Goal: Task Accomplishment & Management: Use online tool/utility

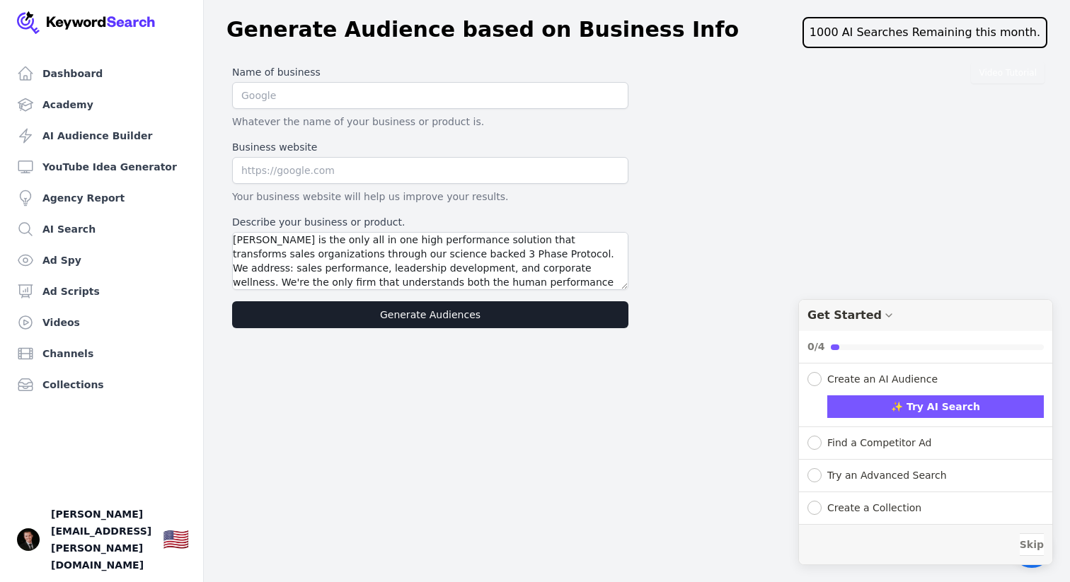
type textarea "NeWell is the only all in one high performance solution that transforms sales o…"
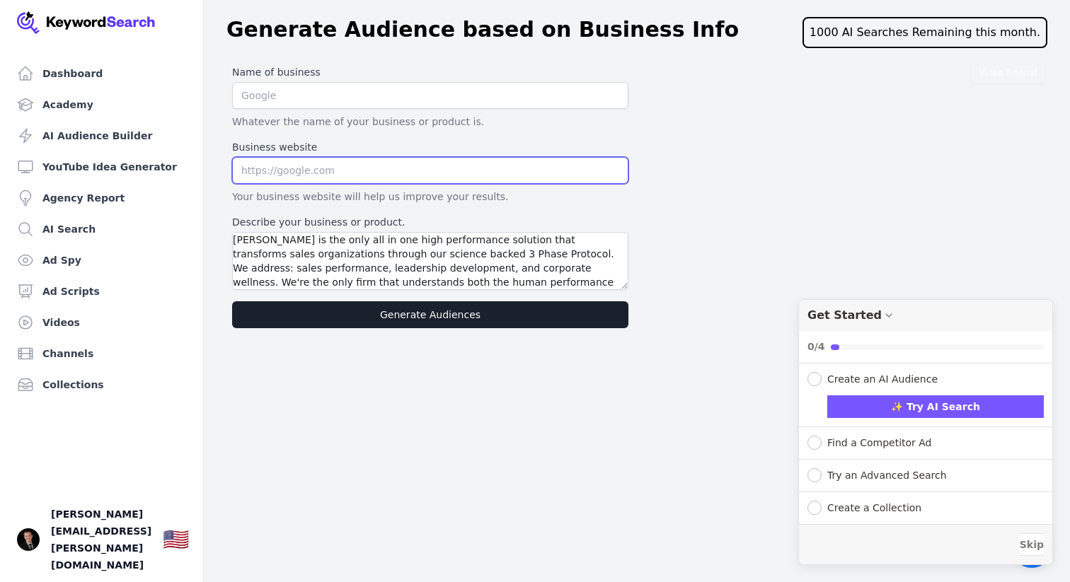
click at [309, 171] on input "text" at bounding box center [430, 170] width 396 height 27
type input "newell.io"
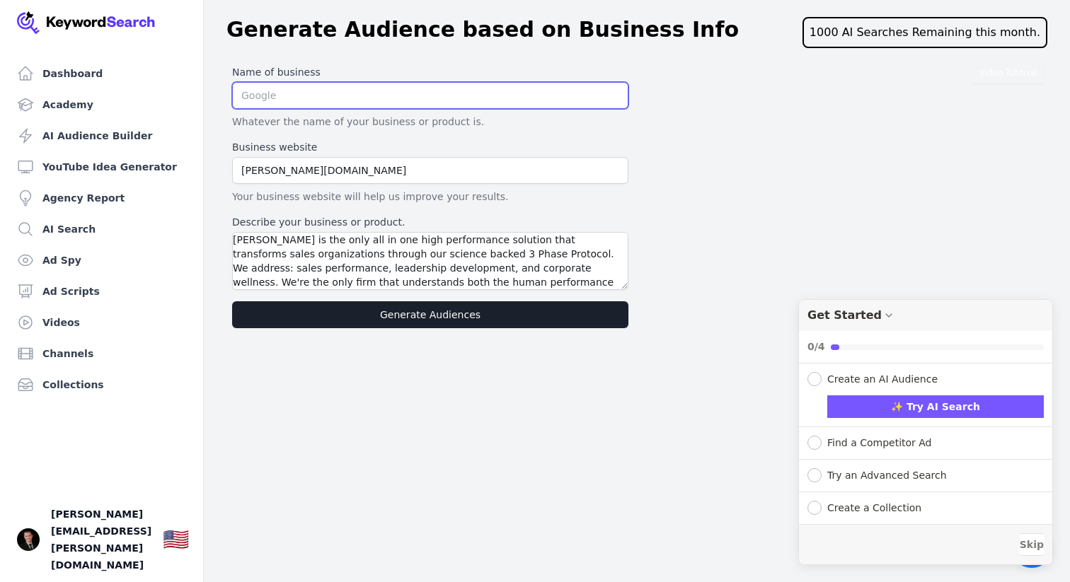
click at [347, 96] on input "text" at bounding box center [430, 95] width 396 height 27
type input "[PERSON_NAME]"
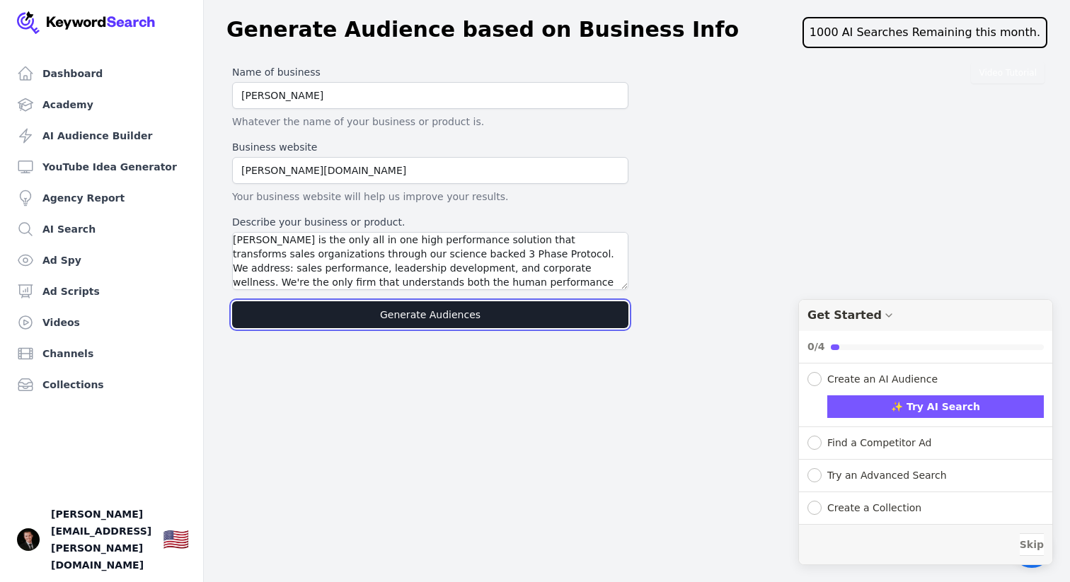
click at [444, 320] on button "Generate Audiences" at bounding box center [430, 314] width 396 height 27
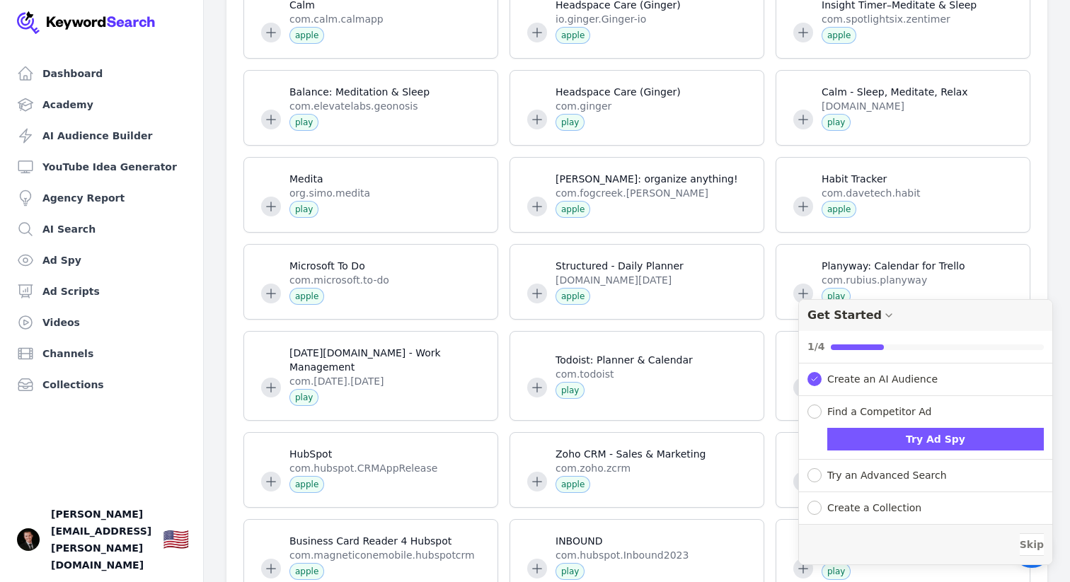
scroll to position [1330, 0]
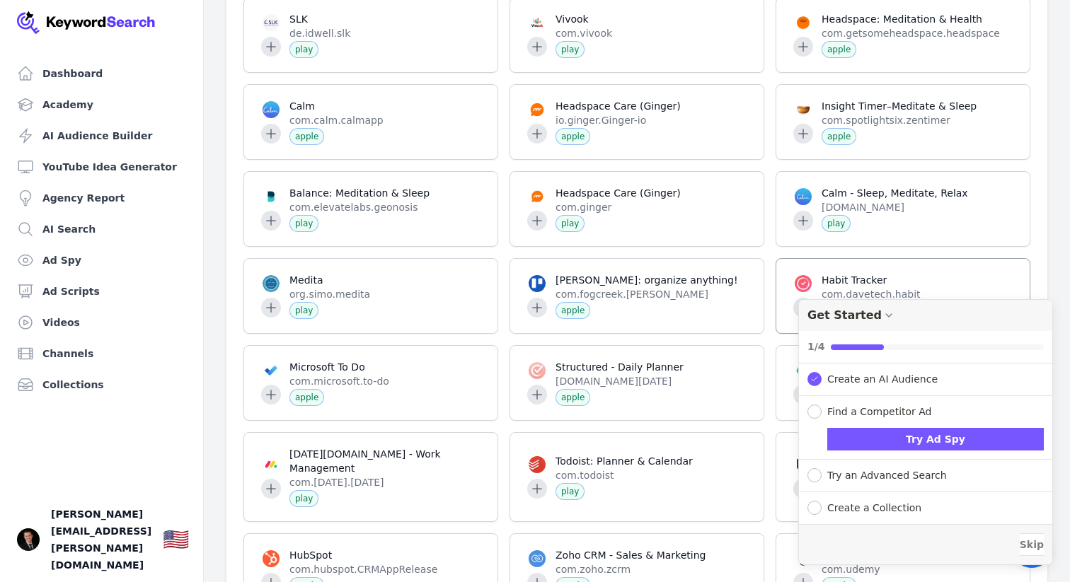
click at [883, 317] on icon "Drag to move checklist" at bounding box center [888, 315] width 11 height 11
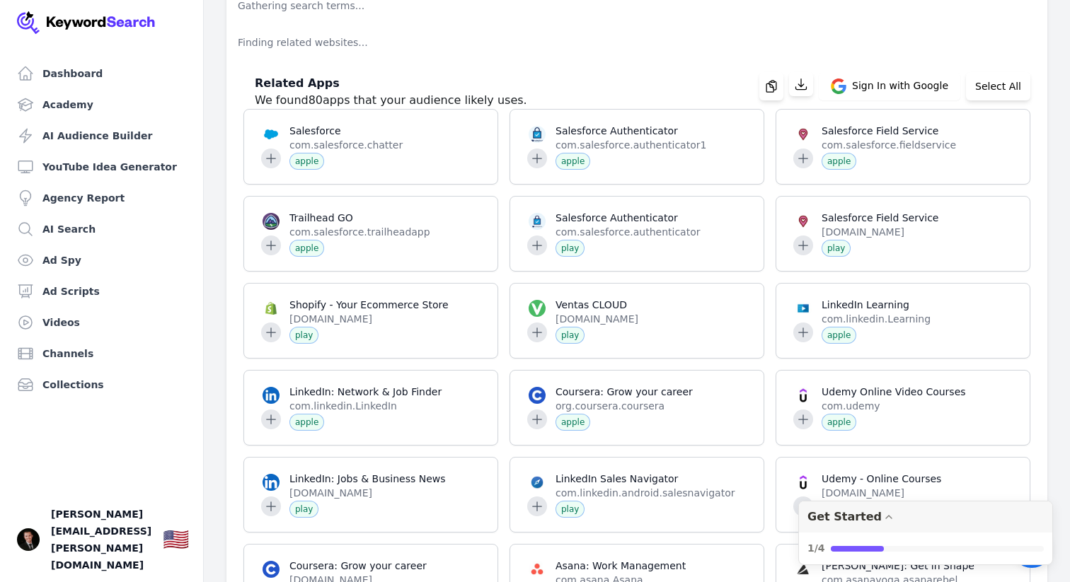
scroll to position [0, 0]
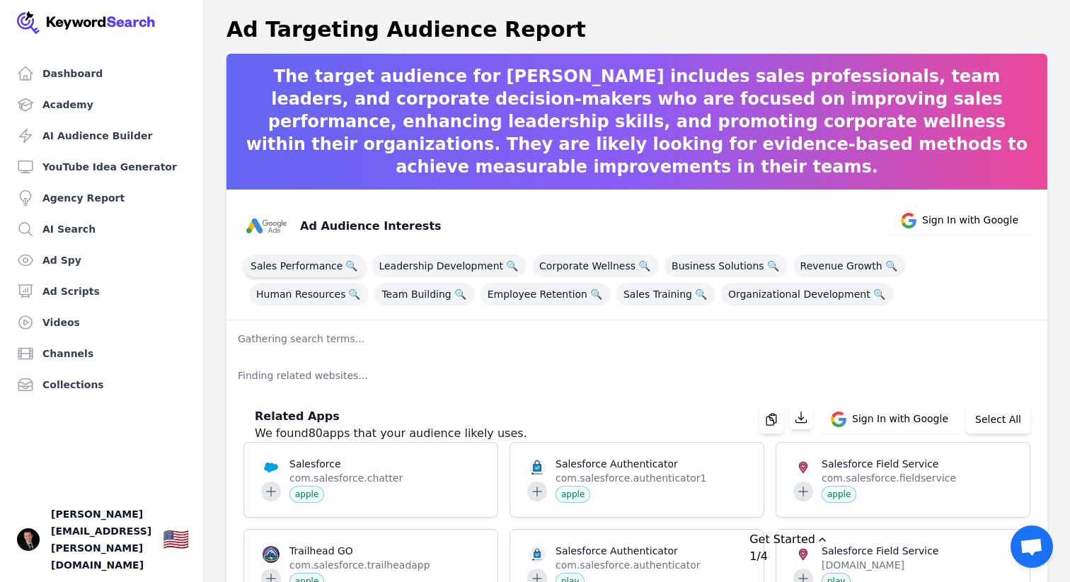
click at [291, 265] on span "Sales Performance 🔍" at bounding box center [304, 266] width 122 height 23
drag, startPoint x: 421, startPoint y: 293, endPoint x: 435, endPoint y: 295, distance: 14.3
click at [480, 293] on span "Employee Retention 🔍" at bounding box center [545, 294] width 130 height 23
click at [616, 295] on span "Sales Training 🔍" at bounding box center [665, 294] width 99 height 23
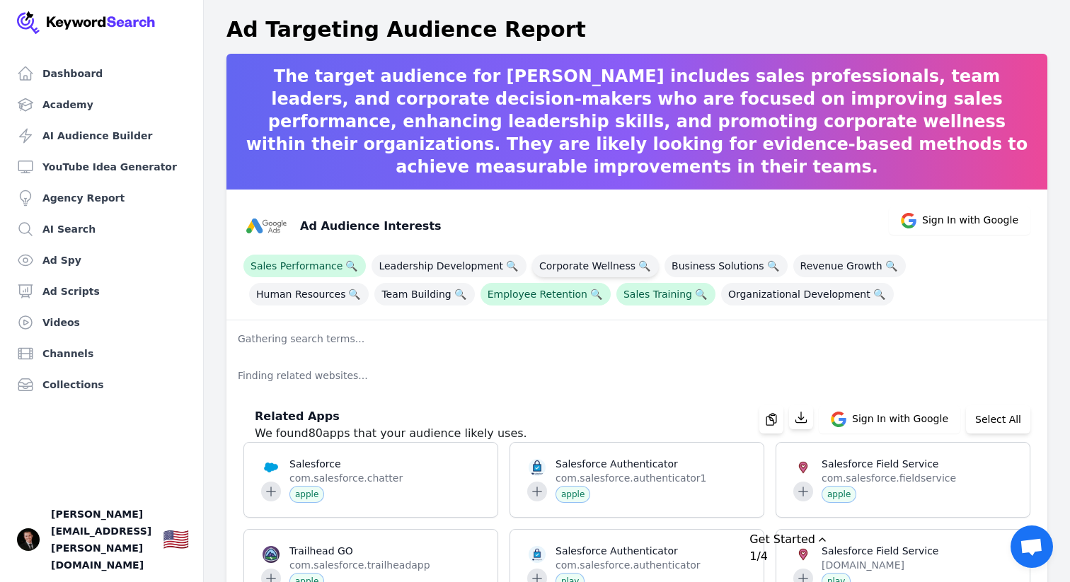
drag, startPoint x: 473, startPoint y: 265, endPoint x: 599, endPoint y: 273, distance: 126.9
click at [473, 265] on span "Leadership Development 🔍" at bounding box center [448, 266] width 155 height 23
click at [635, 269] on span "🔍" at bounding box center [644, 266] width 18 height 20
drag, startPoint x: 563, startPoint y: 263, endPoint x: 641, endPoint y: 264, distance: 78.5
click at [563, 263] on span "Corporate Wellness 🔍" at bounding box center [595, 266] width 127 height 23
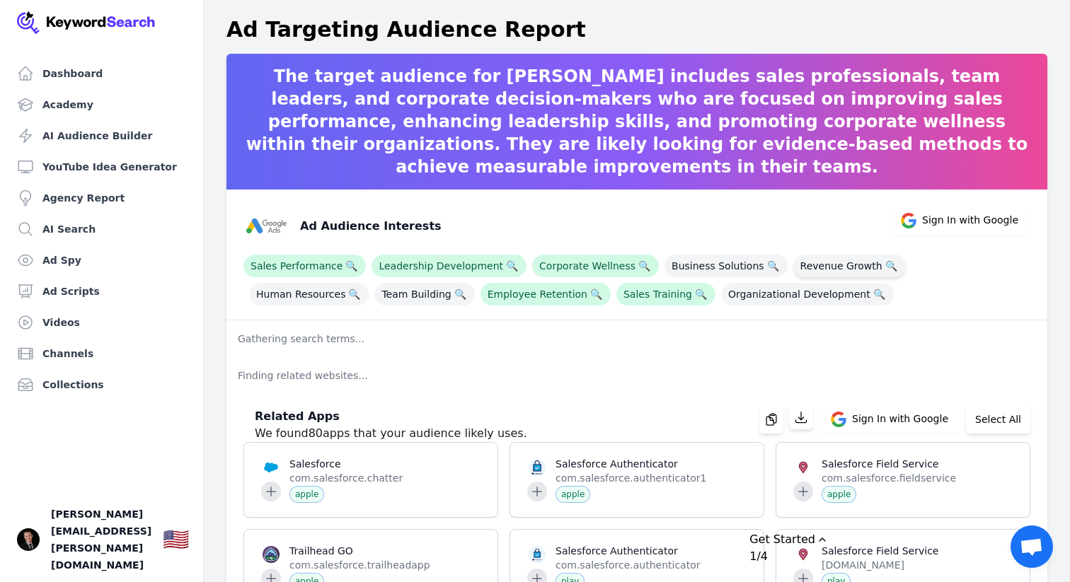
click at [830, 270] on span "Revenue Growth 🔍" at bounding box center [849, 266] width 113 height 23
click at [721, 299] on span "Organizational Development 🔍" at bounding box center [807, 294] width 173 height 23
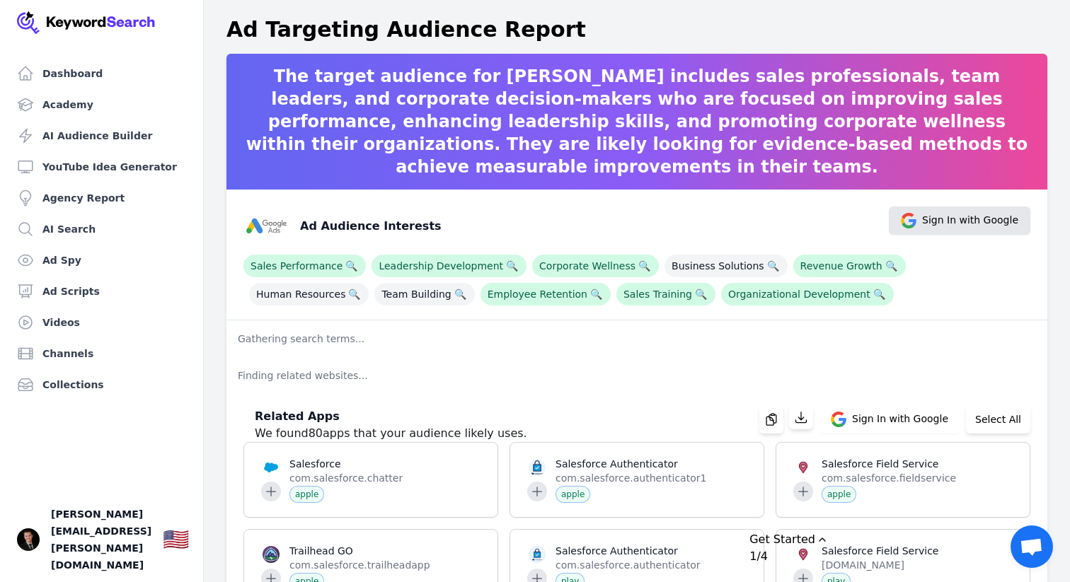
click at [952, 221] on span "Sign In with Google" at bounding box center [970, 221] width 96 height 16
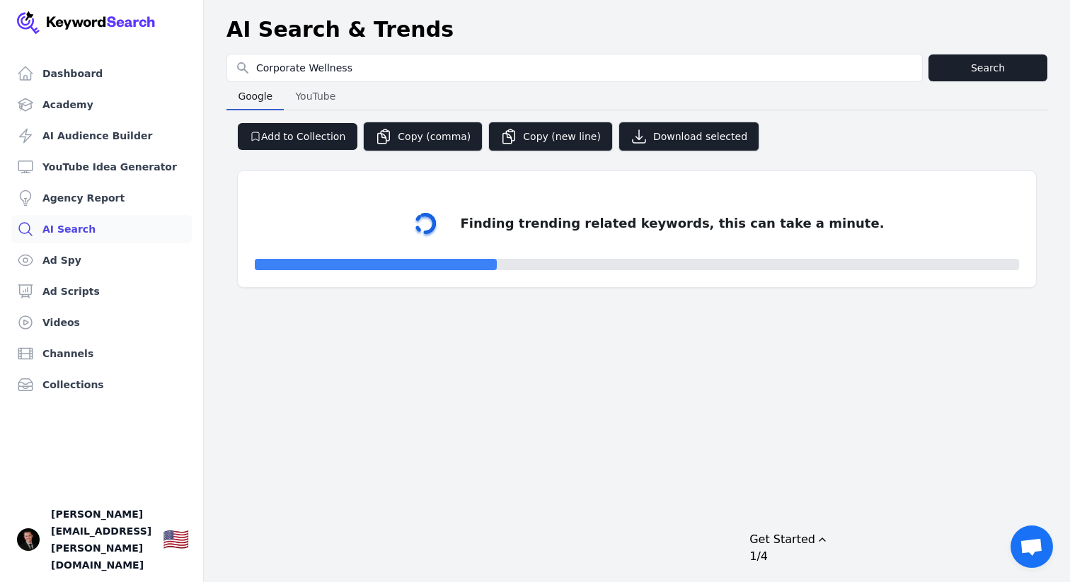
select select "50"
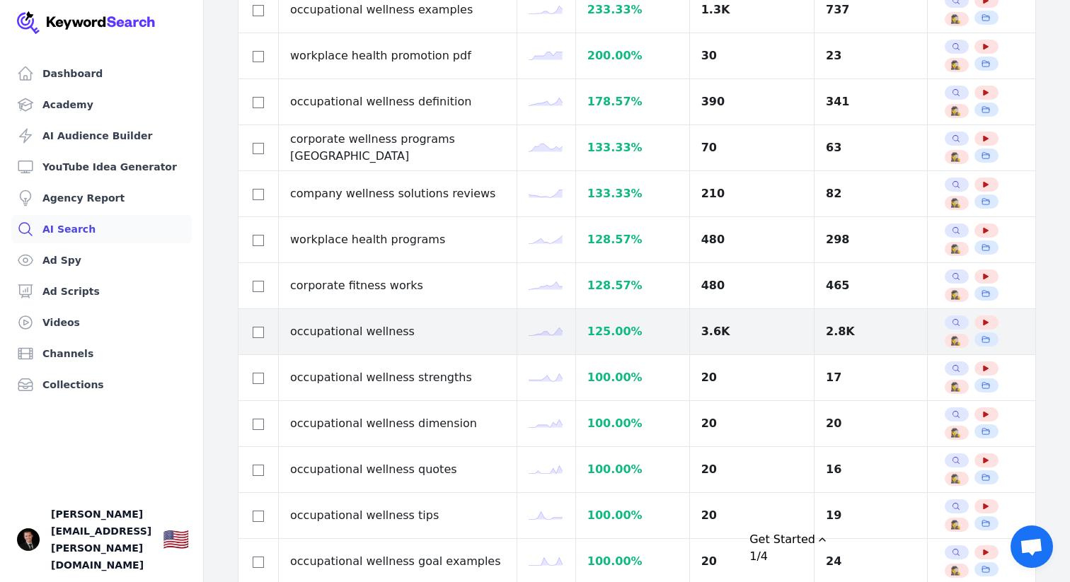
scroll to position [317, 0]
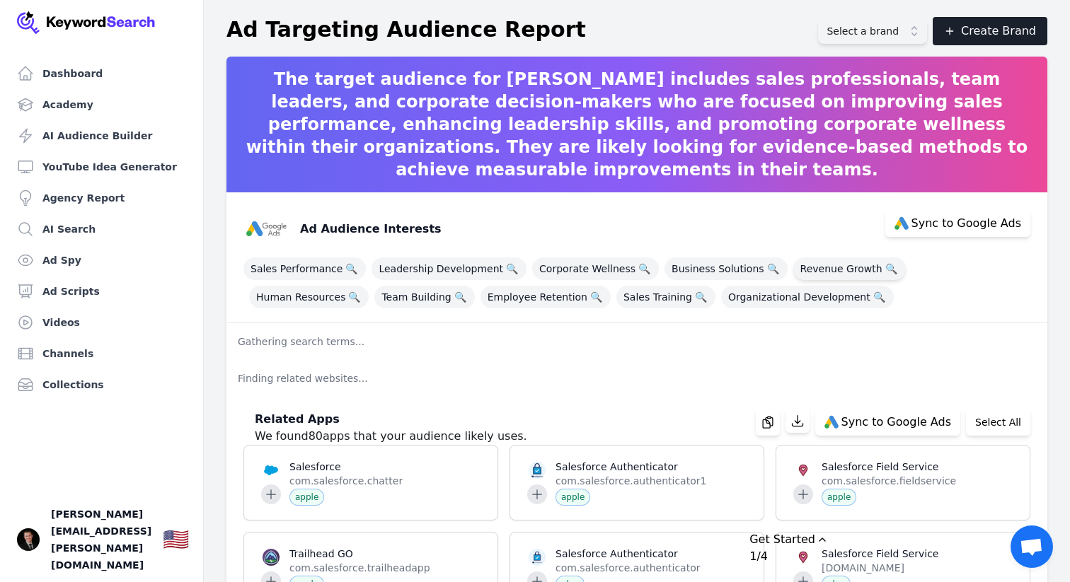
click at [809, 269] on span "Revenue Growth 🔍" at bounding box center [849, 269] width 113 height 23
click at [702, 267] on span "Business Solutions 🔍" at bounding box center [725, 269] width 123 height 23
click at [538, 267] on span "Corporate Wellness 🔍" at bounding box center [595, 269] width 127 height 23
click at [426, 264] on span "Leadership Development 🔍" at bounding box center [448, 269] width 155 height 23
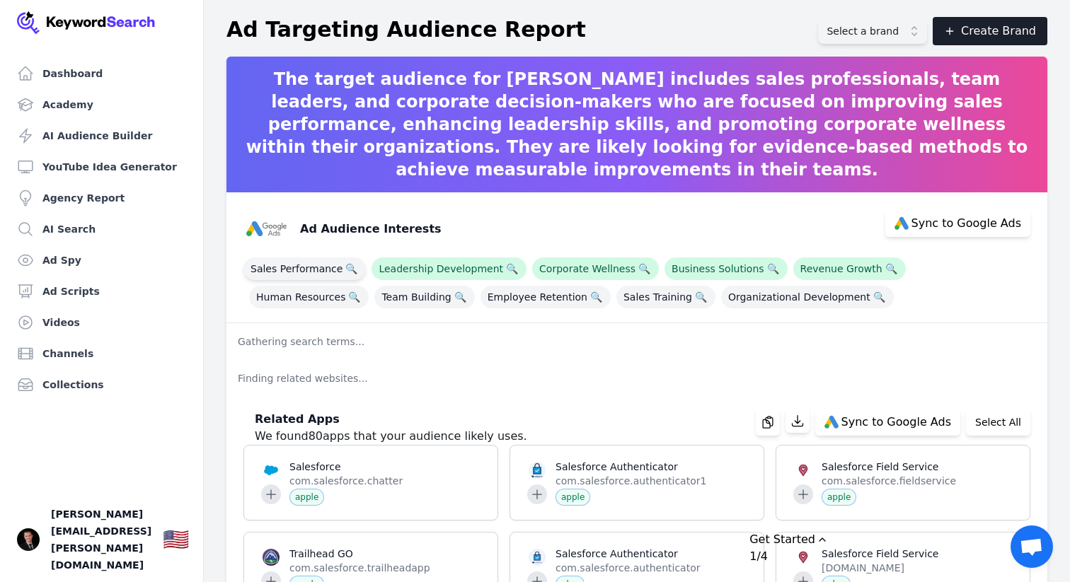
click at [296, 266] on span "Sales Performance 🔍" at bounding box center [304, 269] width 122 height 23
drag, startPoint x: 426, startPoint y: 300, endPoint x: 446, endPoint y: 301, distance: 20.5
click at [480, 300] on span "Employee Retention 🔍" at bounding box center [545, 297] width 130 height 23
click at [616, 297] on span "Sales Training 🔍" at bounding box center [665, 297] width 99 height 23
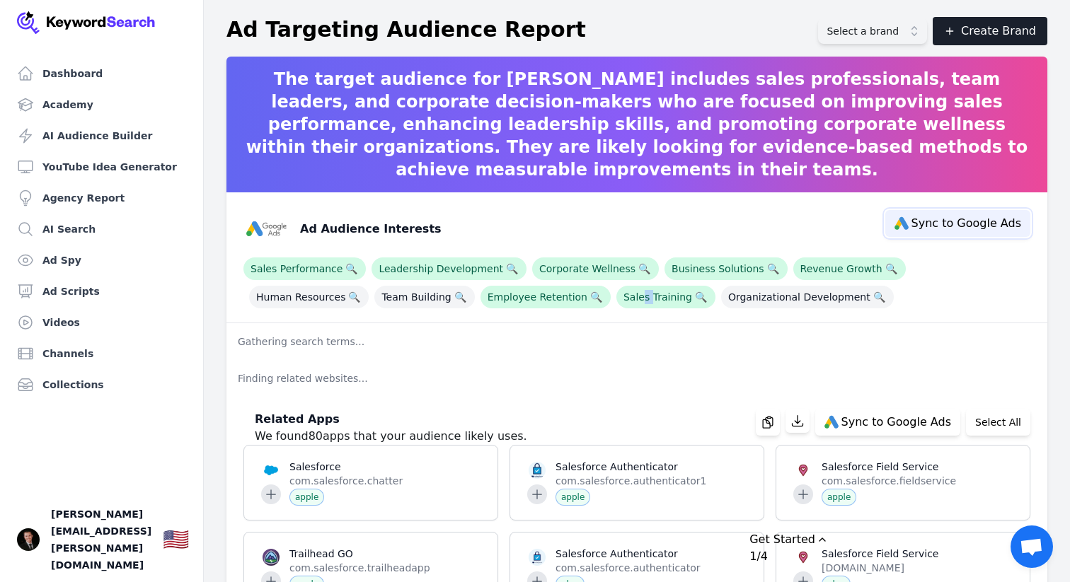
click at [975, 223] on span "Sync to Google Ads" at bounding box center [966, 223] width 110 height 11
select select "interestsOrPurchaseIntentions"
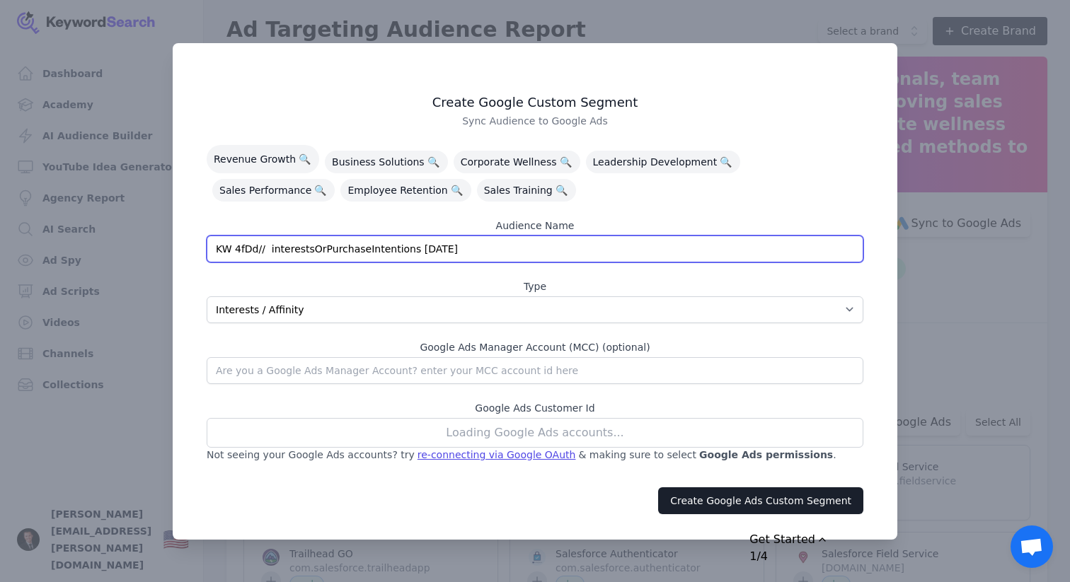
drag, startPoint x: 407, startPoint y: 248, endPoint x: 187, endPoint y: 242, distance: 220.1
click at [187, 242] on div "Create Google Custom Segment Sync Audience to Google Ads Revenue Growth 🔍 Busin…" at bounding box center [535, 291] width 725 height 497
type input "Interest Audience | Business AI Search | [DATE]"
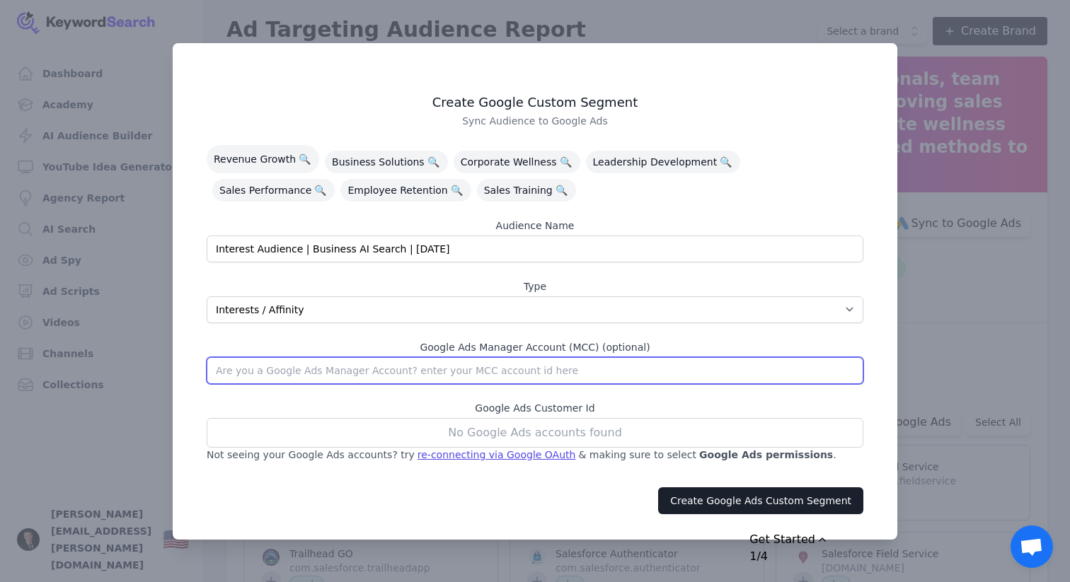
click at [521, 367] on input "text" at bounding box center [535, 370] width 657 height 27
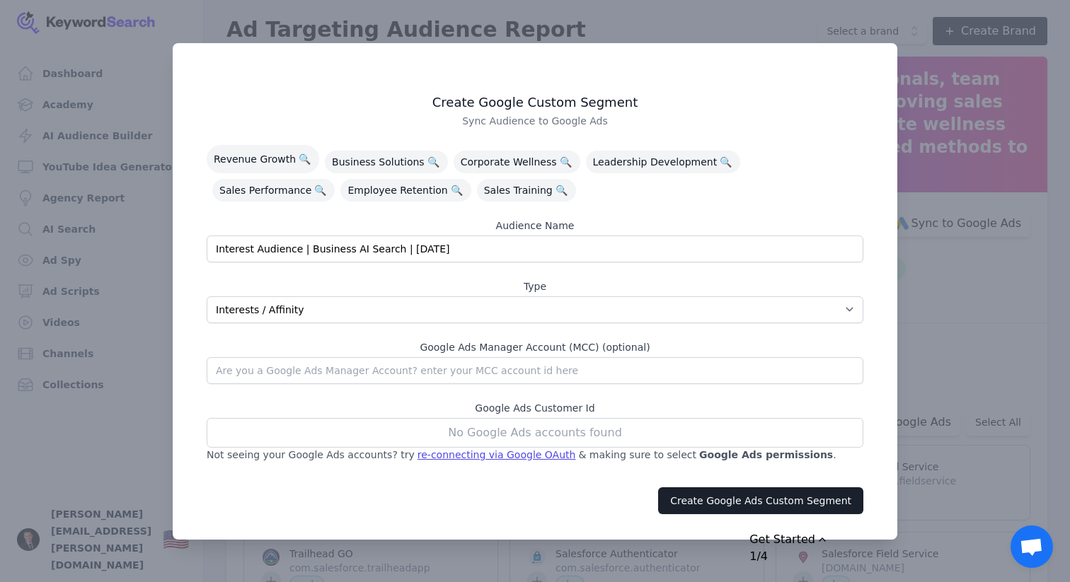
click at [574, 437] on div "No Google Ads accounts found" at bounding box center [535, 433] width 657 height 30
click at [478, 456] on div "re-connecting via Google OAuth" at bounding box center [496, 455] width 159 height 14
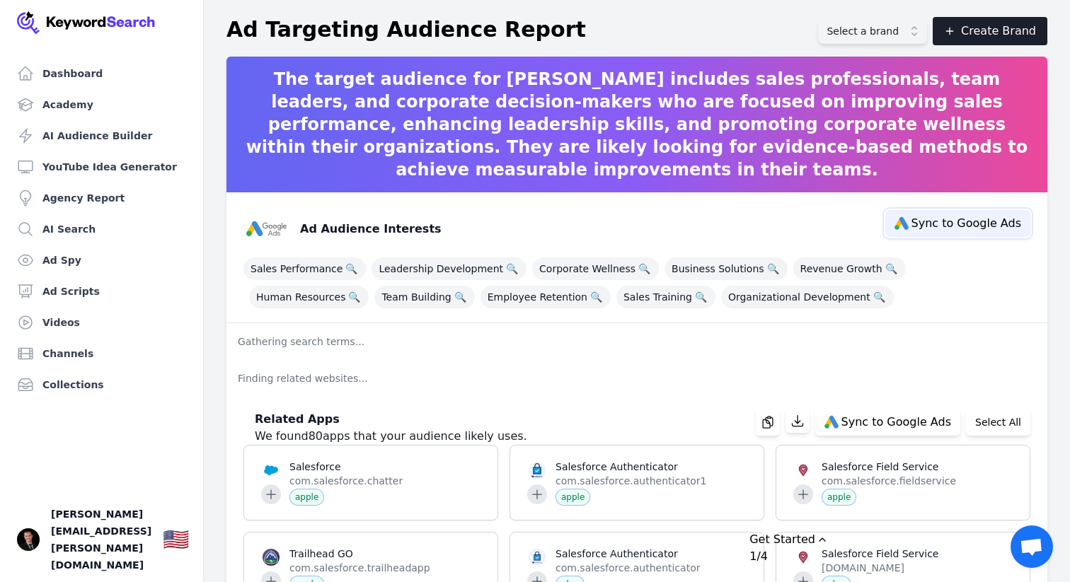
click at [947, 221] on span "Sync to Google Ads" at bounding box center [966, 223] width 110 height 11
click at [311, 272] on span "Sales Performance 🔍" at bounding box center [304, 269] width 122 height 23
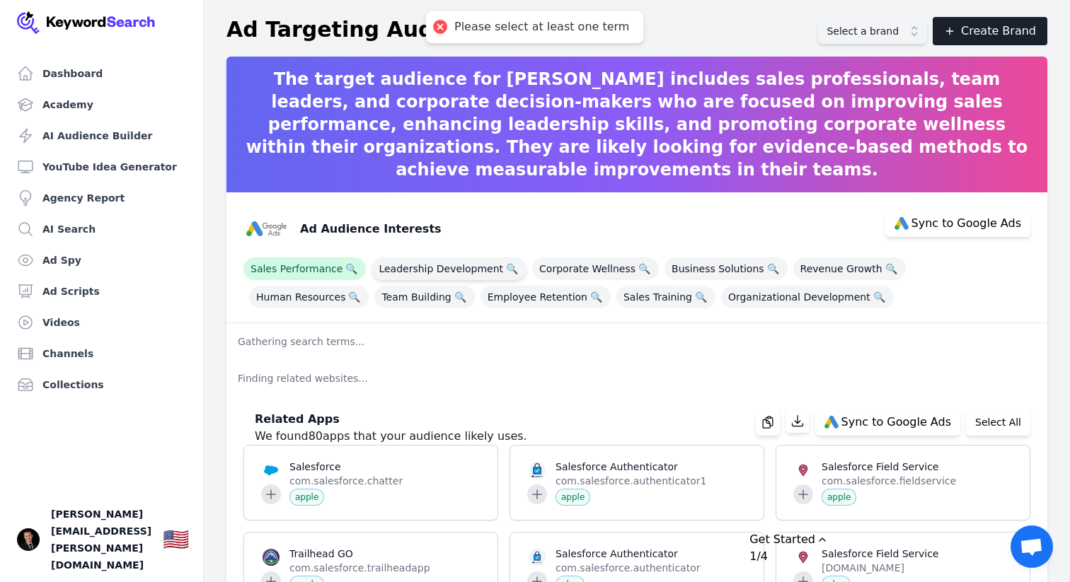
click at [453, 271] on span "Leadership Development 🔍" at bounding box center [448, 269] width 155 height 23
click at [567, 270] on span "Corporate Wellness 🔍" at bounding box center [595, 269] width 127 height 23
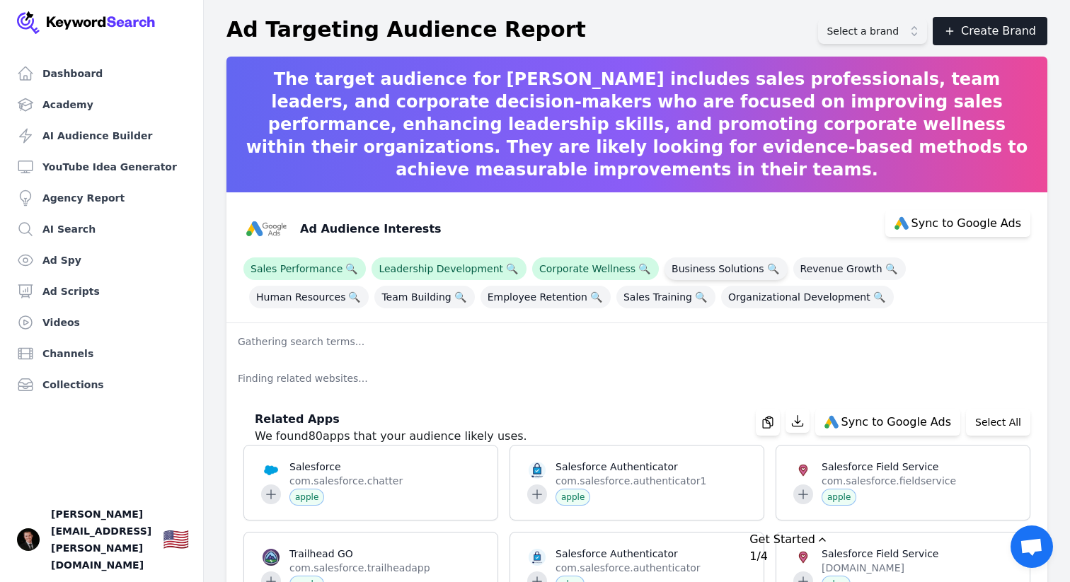
click at [722, 270] on span "Business Solutions 🔍" at bounding box center [725, 269] width 123 height 23
click at [807, 269] on span "Revenue Growth 🔍" at bounding box center [849, 269] width 113 height 23
click at [616, 302] on span "Sales Training 🔍" at bounding box center [665, 297] width 99 height 23
click at [480, 299] on span "Employee Retention 🔍" at bounding box center [545, 297] width 130 height 23
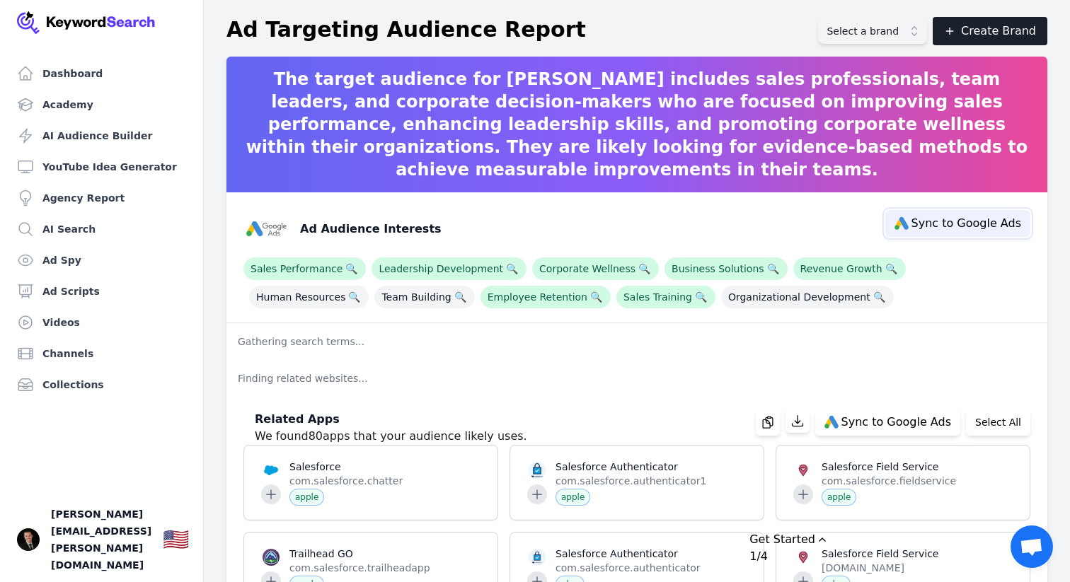
click at [946, 229] on span "Sync to Google Ads" at bounding box center [966, 223] width 110 height 11
select select "interestsOrPurchaseIntentions"
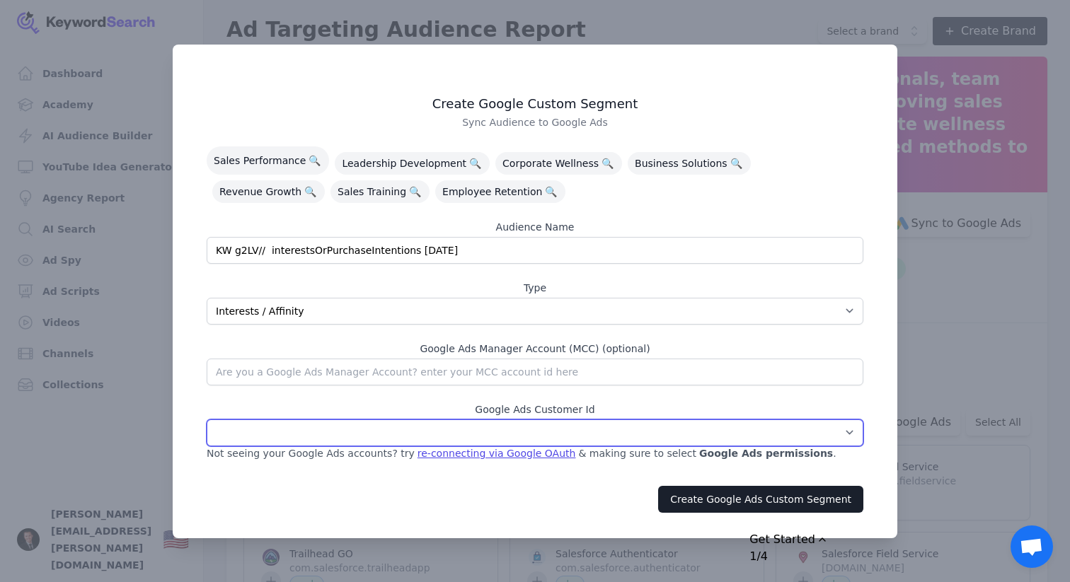
click at [542, 434] on select "NeWell ( 5779847915 )" at bounding box center [535, 433] width 657 height 27
select select "5779847915"
click at [207, 420] on select "NeWell ( 5779847915 )" at bounding box center [535, 433] width 657 height 27
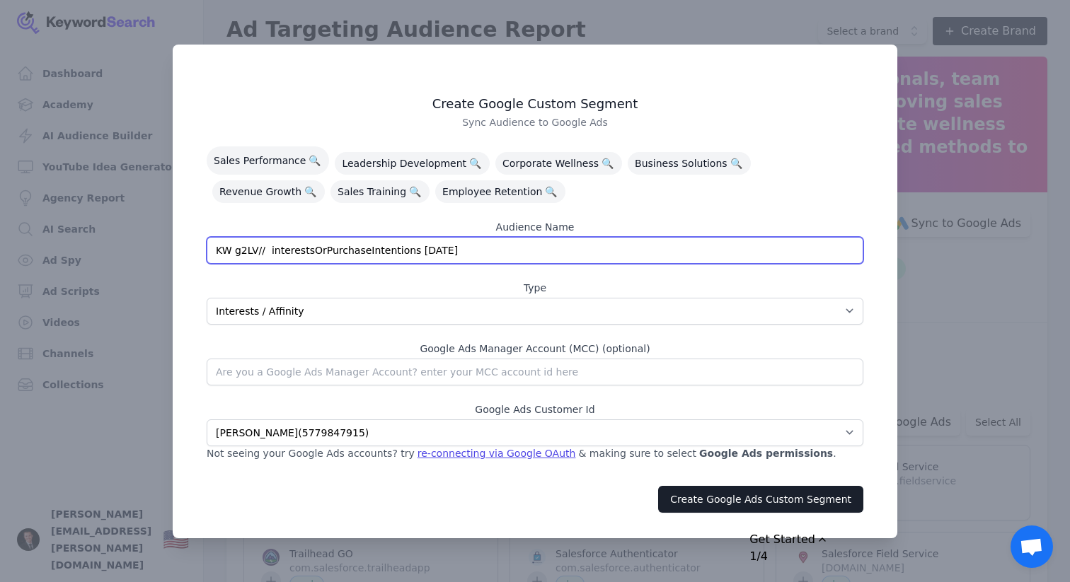
drag, startPoint x: 405, startPoint y: 253, endPoint x: 129, endPoint y: 241, distance: 276.2
click at [129, 243] on div "​ Create Google Custom Segment Sync Audience to Google Ads Sales Performance 🔍 …" at bounding box center [535, 291] width 1070 height 582
type input "Interest Audience | Business AI Search | 09/08/2025"
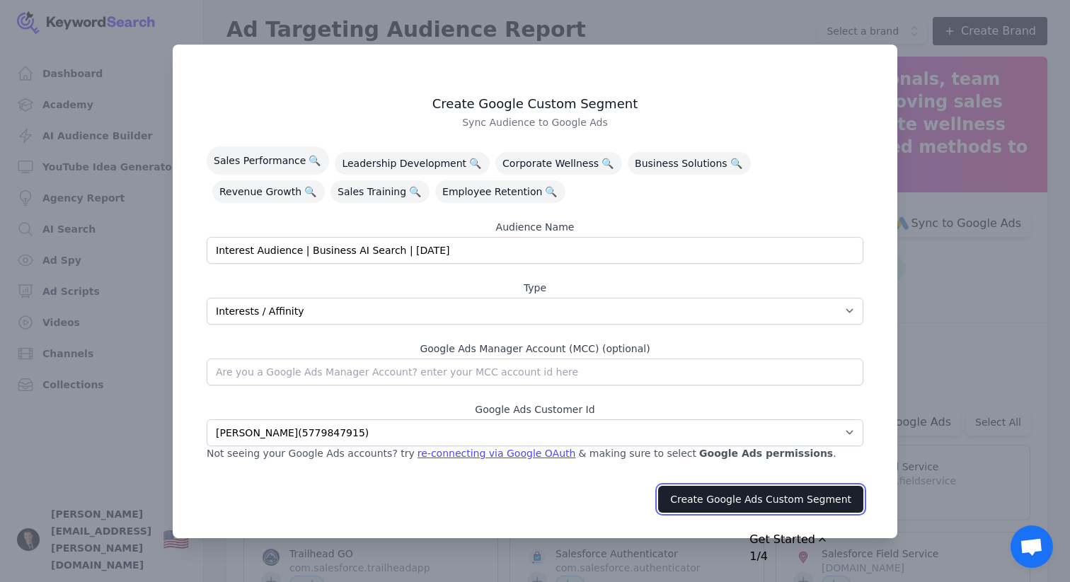
click at [734, 497] on button "Create Google Ads Custom Segment" at bounding box center [760, 499] width 205 height 27
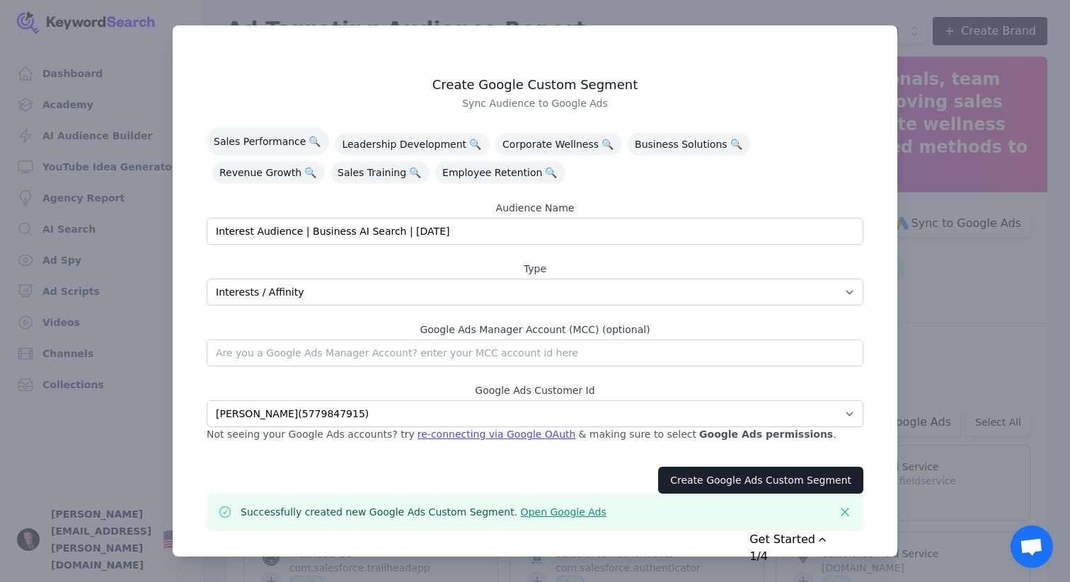
click at [547, 515] on link "Open Google Ads" at bounding box center [564, 512] width 86 height 11
drag, startPoint x: 1014, startPoint y: 173, endPoint x: 951, endPoint y: 207, distance: 71.6
click at [1013, 173] on div at bounding box center [535, 291] width 1070 height 582
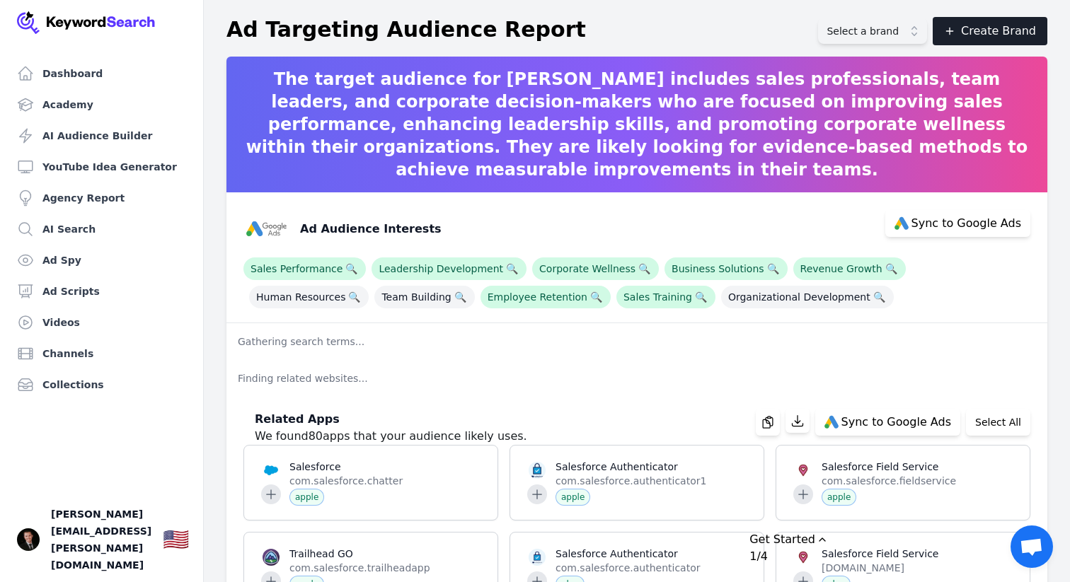
click at [897, 33] on span "Select a brand" at bounding box center [862, 31] width 72 height 14
click at [695, 34] on div "Ad Targeting Audience Report Select a brand Create Brand" at bounding box center [636, 31] width 821 height 28
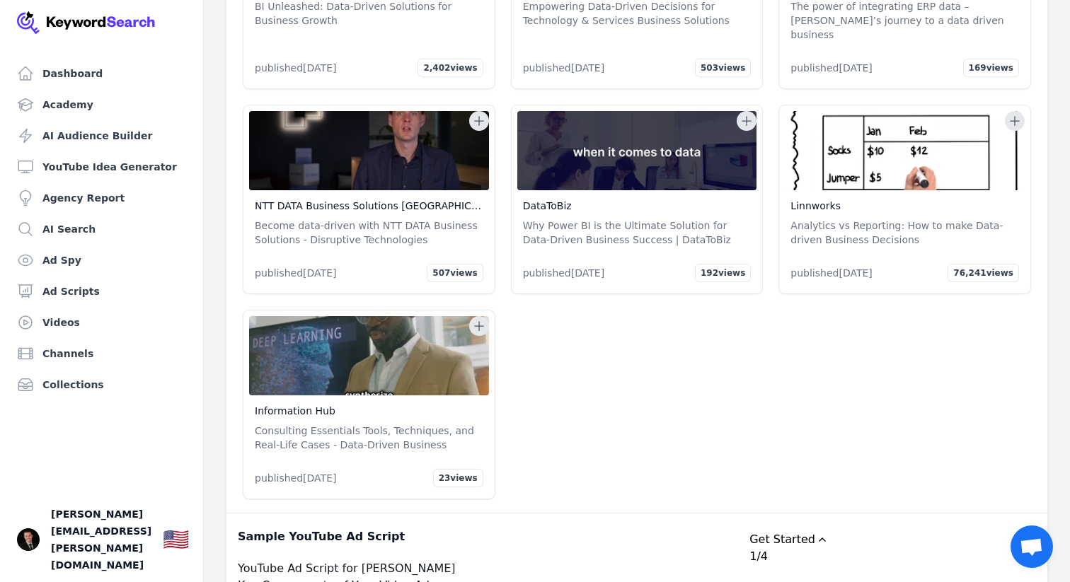
scroll to position [30021, 0]
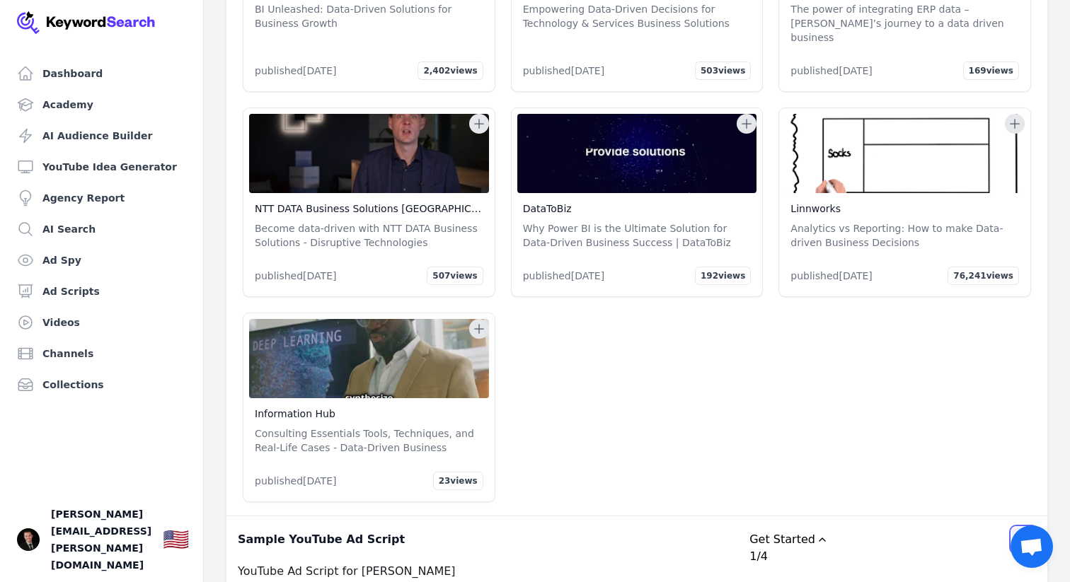
click at [1025, 534] on icon "button" at bounding box center [1024, 539] width 10 height 11
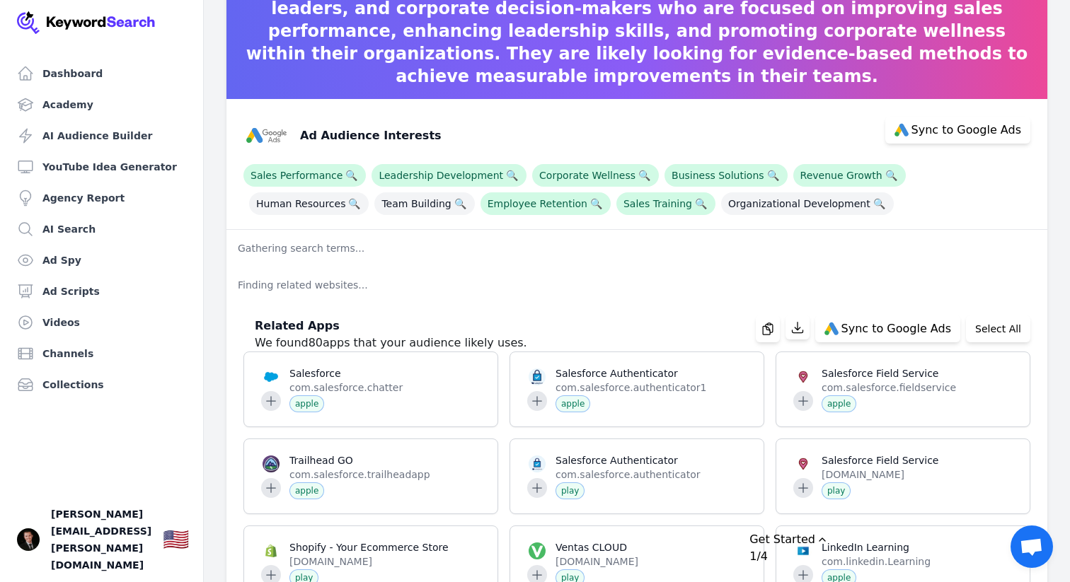
scroll to position [0, 0]
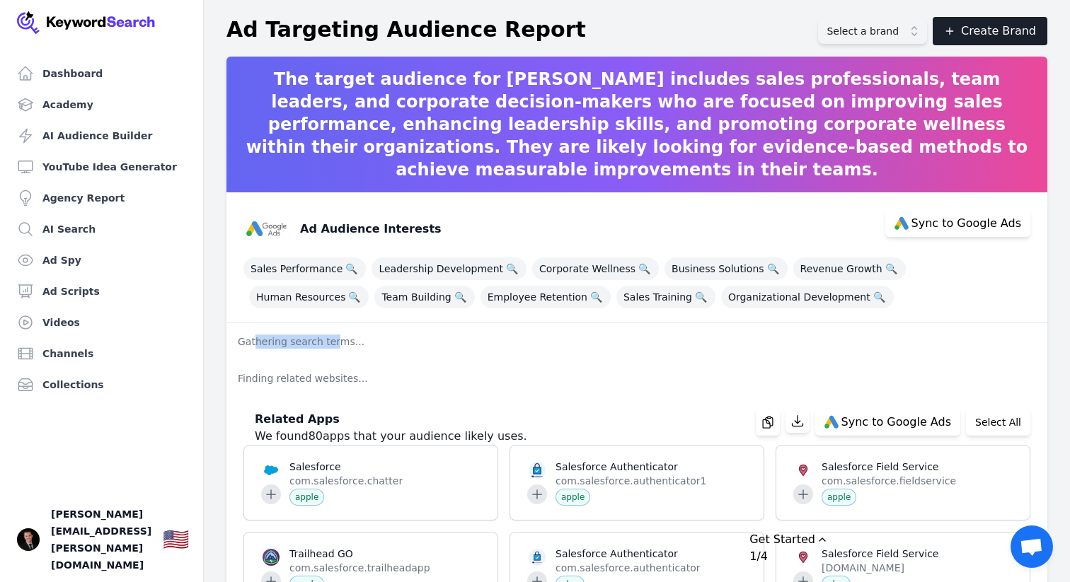
drag, startPoint x: 335, startPoint y: 342, endPoint x: 253, endPoint y: 338, distance: 82.2
click at [253, 338] on p "Gathering search terms..." at bounding box center [636, 341] width 821 height 37
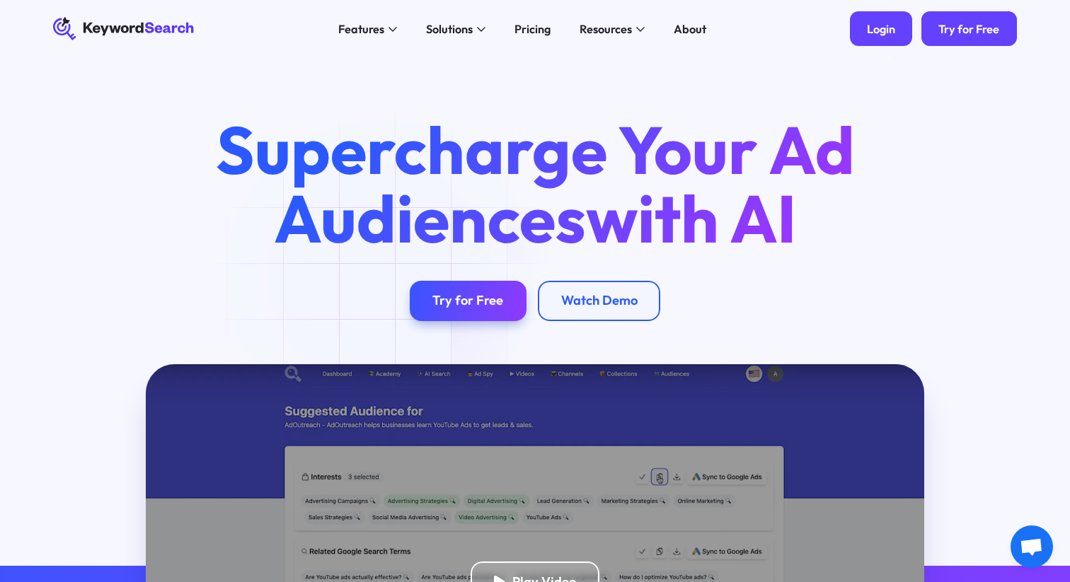
click at [887, 34] on div "Login" at bounding box center [881, 29] width 28 height 14
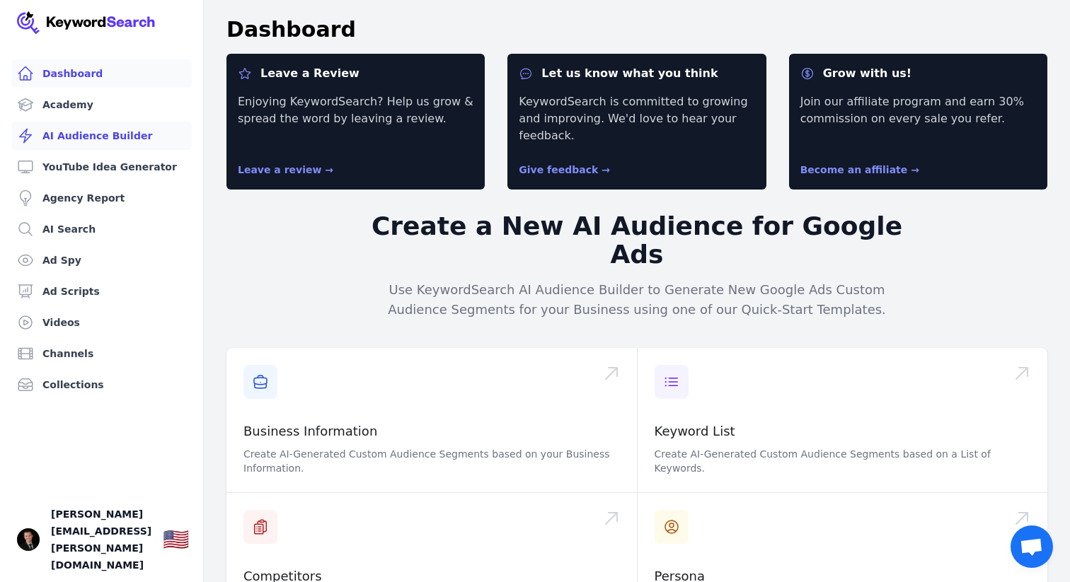
click at [108, 140] on link "AI Audience Builder" at bounding box center [101, 136] width 180 height 28
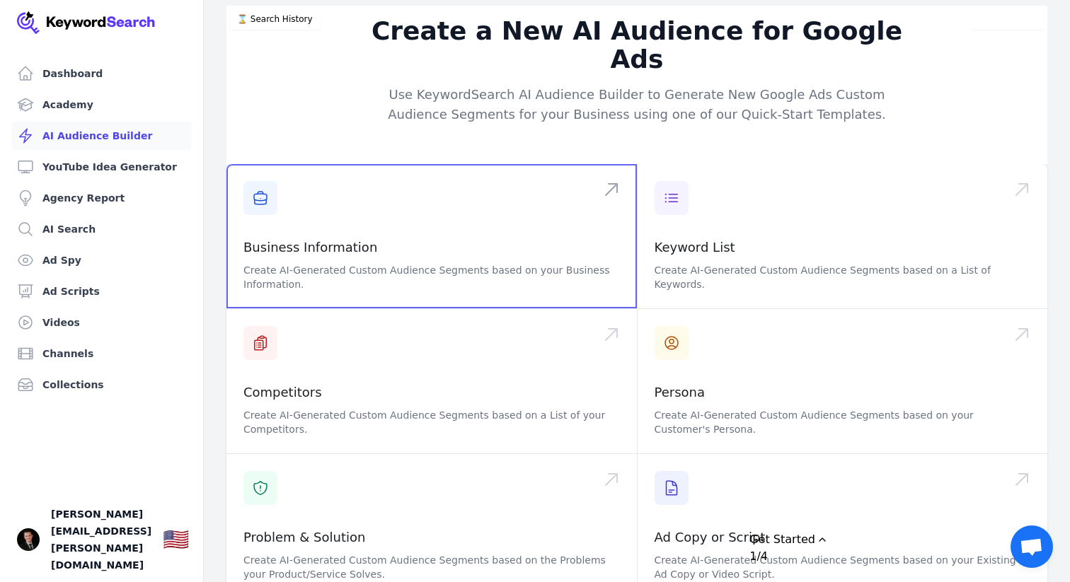
click at [325, 199] on span at bounding box center [431, 236] width 410 height 144
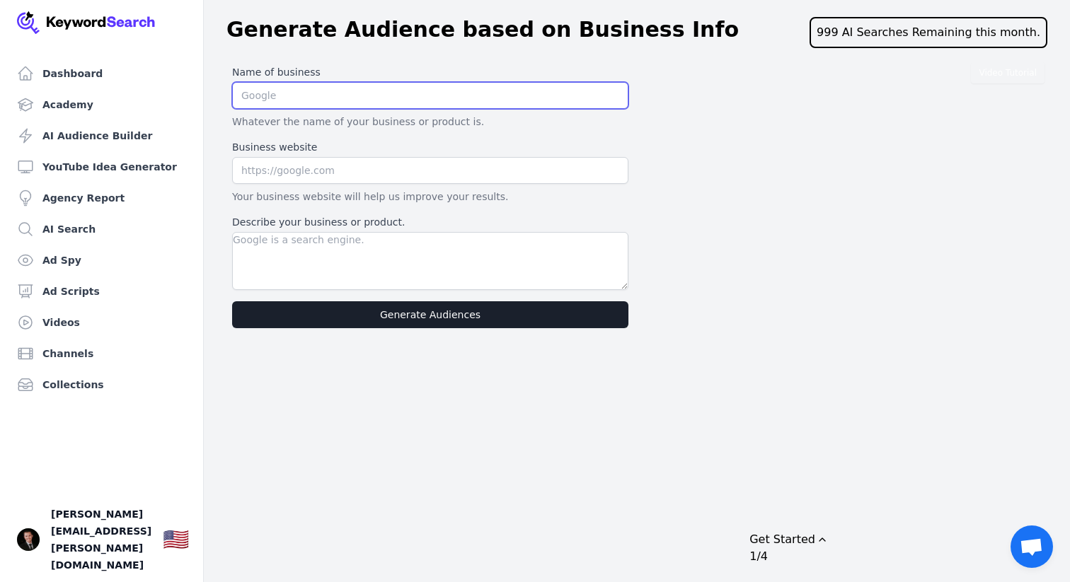
click at [279, 98] on input "text" at bounding box center [430, 95] width 396 height 27
type input "[PERSON_NAME]"
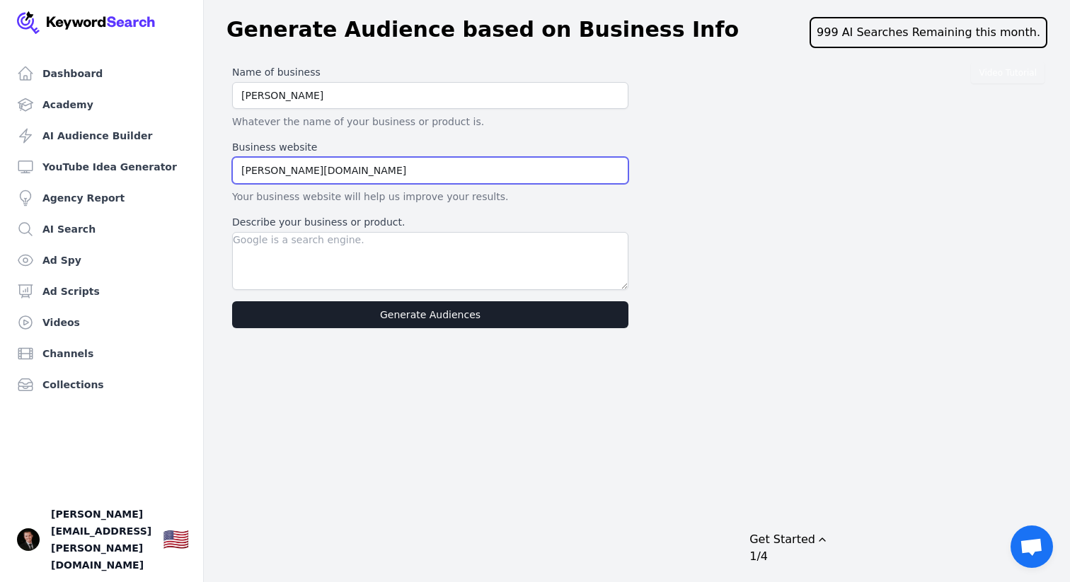
type input "[PERSON_NAME][DOMAIN_NAME]"
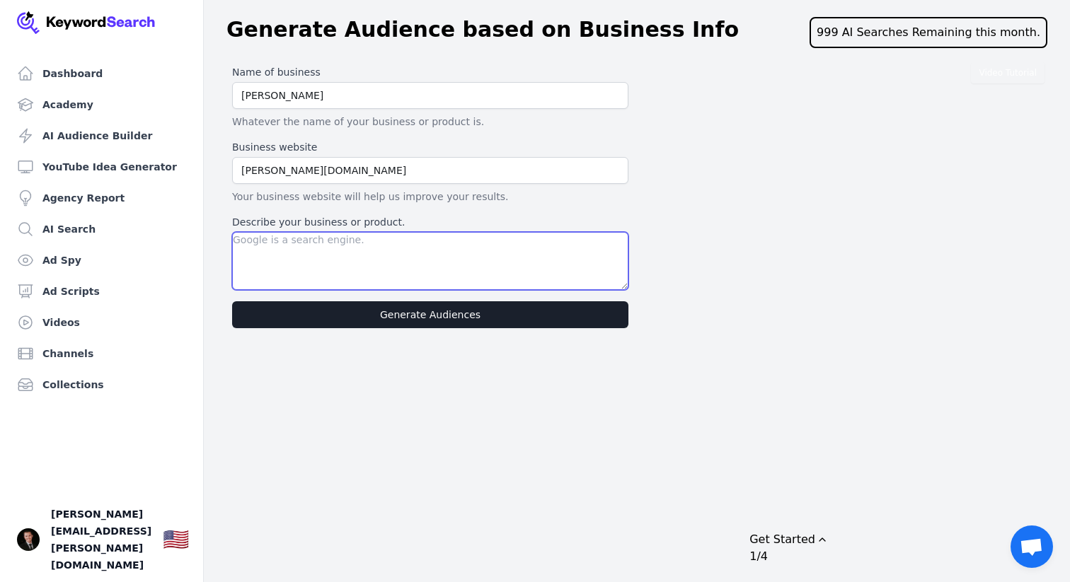
paste textarea "[PERSON_NAME] is the only all in one high performance solution that transforms …"
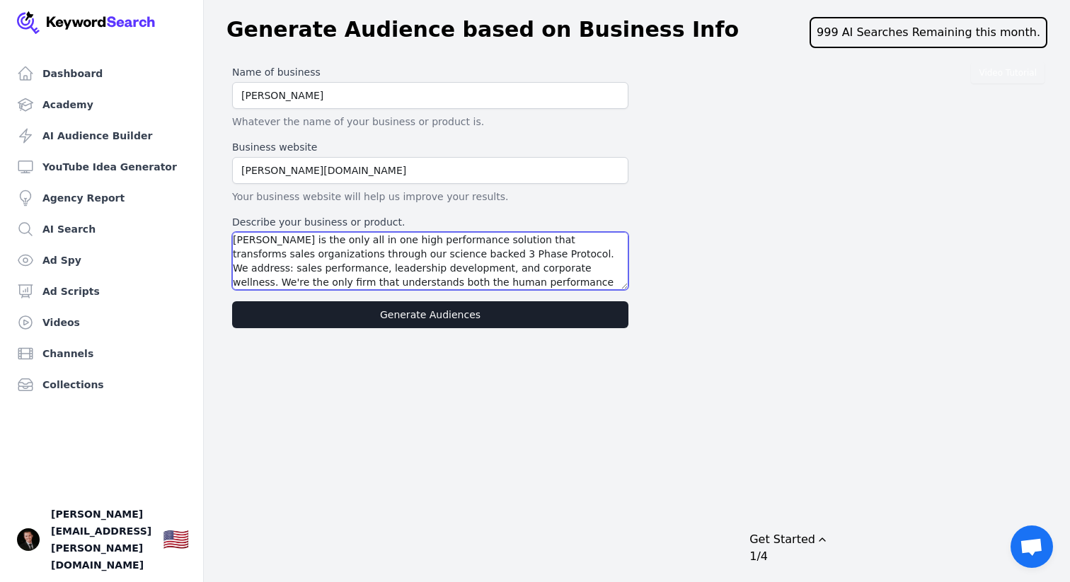
scroll to position [27, 0]
type textarea "[PERSON_NAME] is the only all in one high performance solution that transforms …"
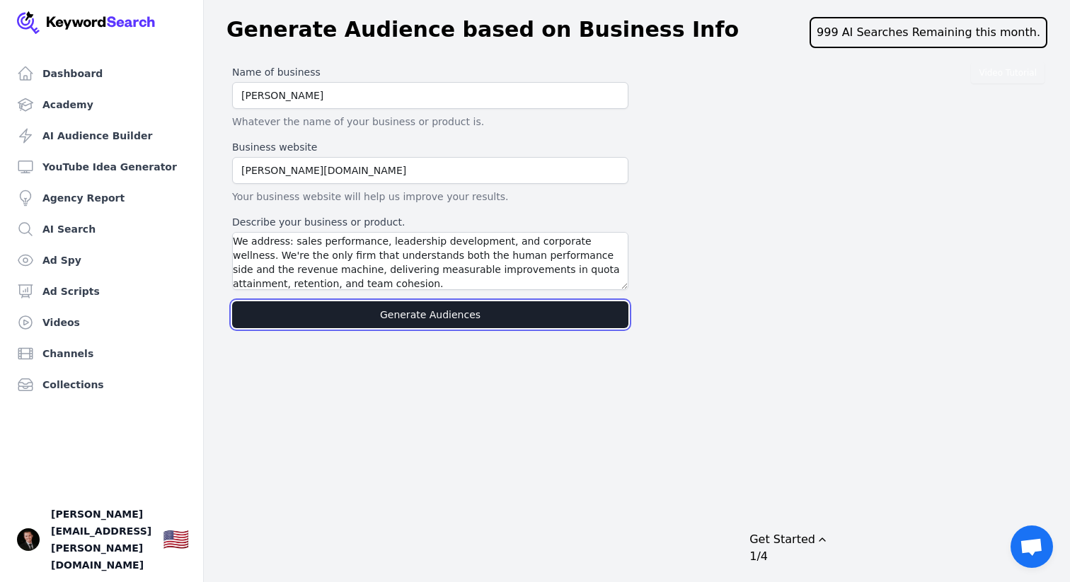
drag, startPoint x: 465, startPoint y: 318, endPoint x: 473, endPoint y: 312, distance: 10.6
click at [466, 318] on button "Generate Audiences" at bounding box center [430, 314] width 396 height 27
